Goal: Navigation & Orientation: Find specific page/section

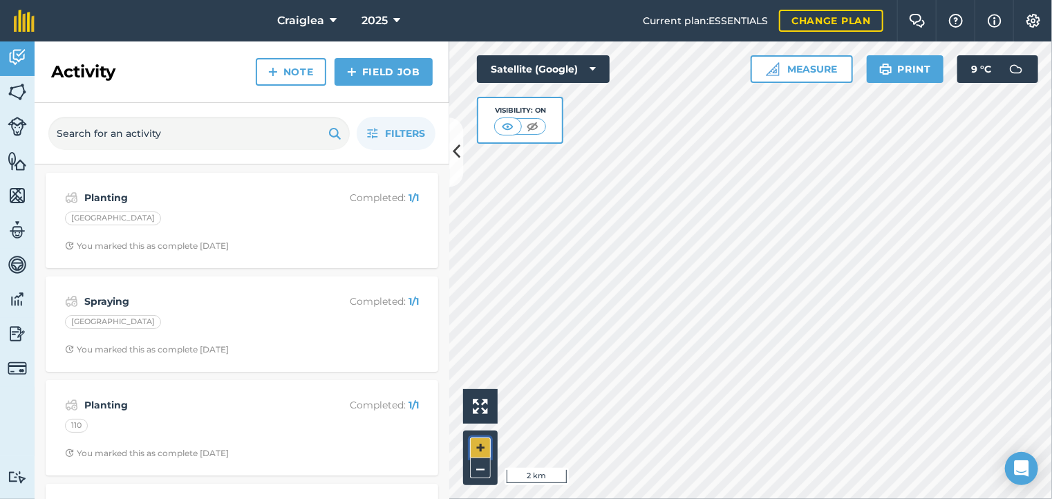
click at [484, 446] on button "+" at bounding box center [480, 447] width 21 height 21
click at [473, 410] on img at bounding box center [480, 406] width 15 height 15
click at [478, 447] on button "+" at bounding box center [480, 447] width 21 height 21
click at [17, 329] on img at bounding box center [17, 333] width 19 height 21
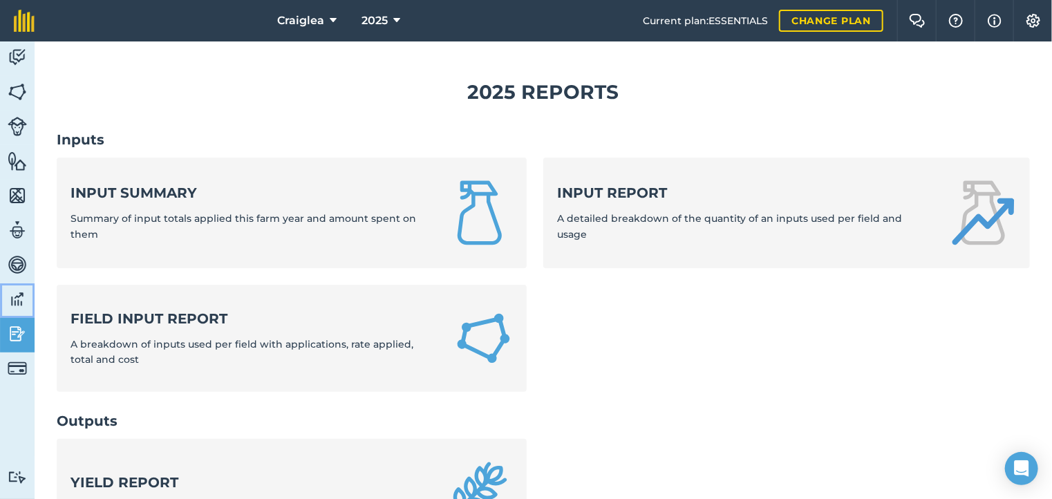
click at [19, 306] on img at bounding box center [17, 299] width 19 height 21
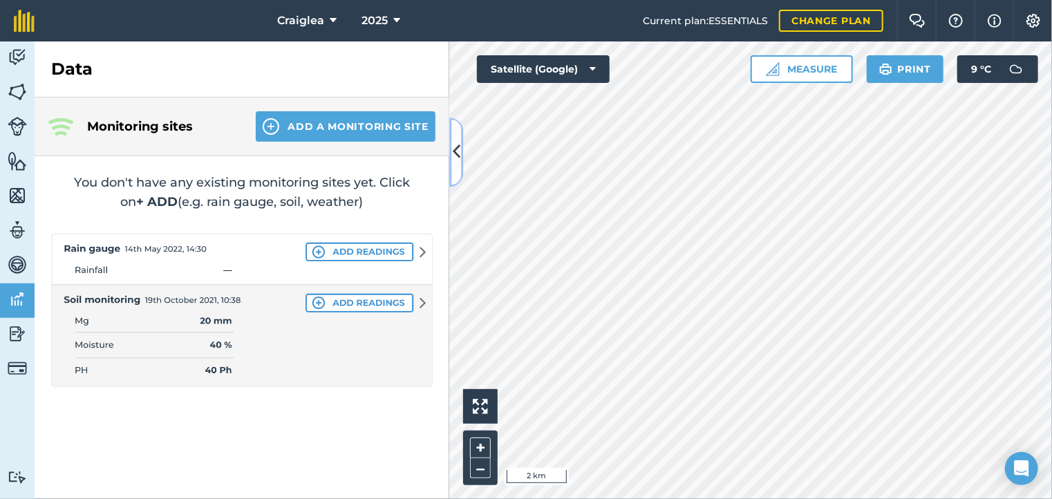
click at [456, 152] on icon at bounding box center [457, 152] width 8 height 24
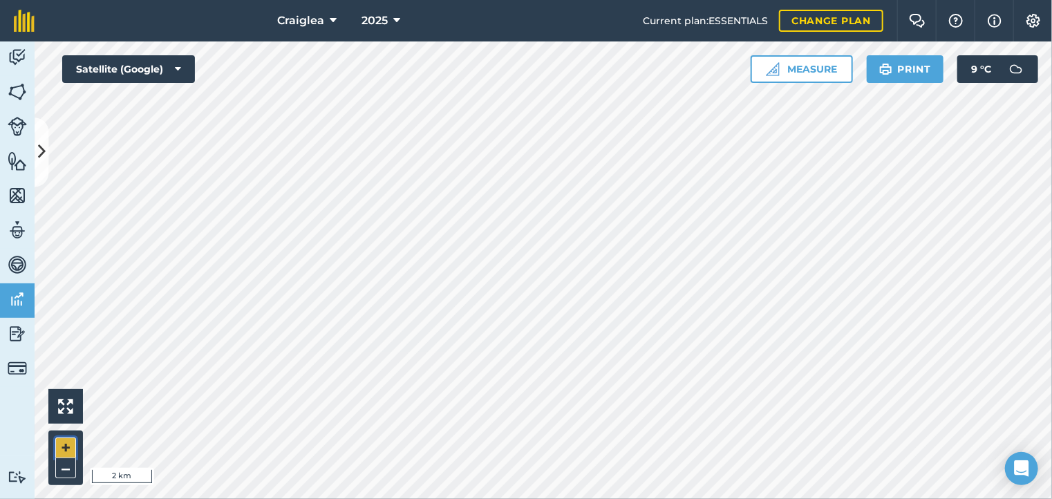
click at [70, 446] on button "+" at bounding box center [65, 447] width 21 height 21
